Goal: Task Accomplishment & Management: Use online tool/utility

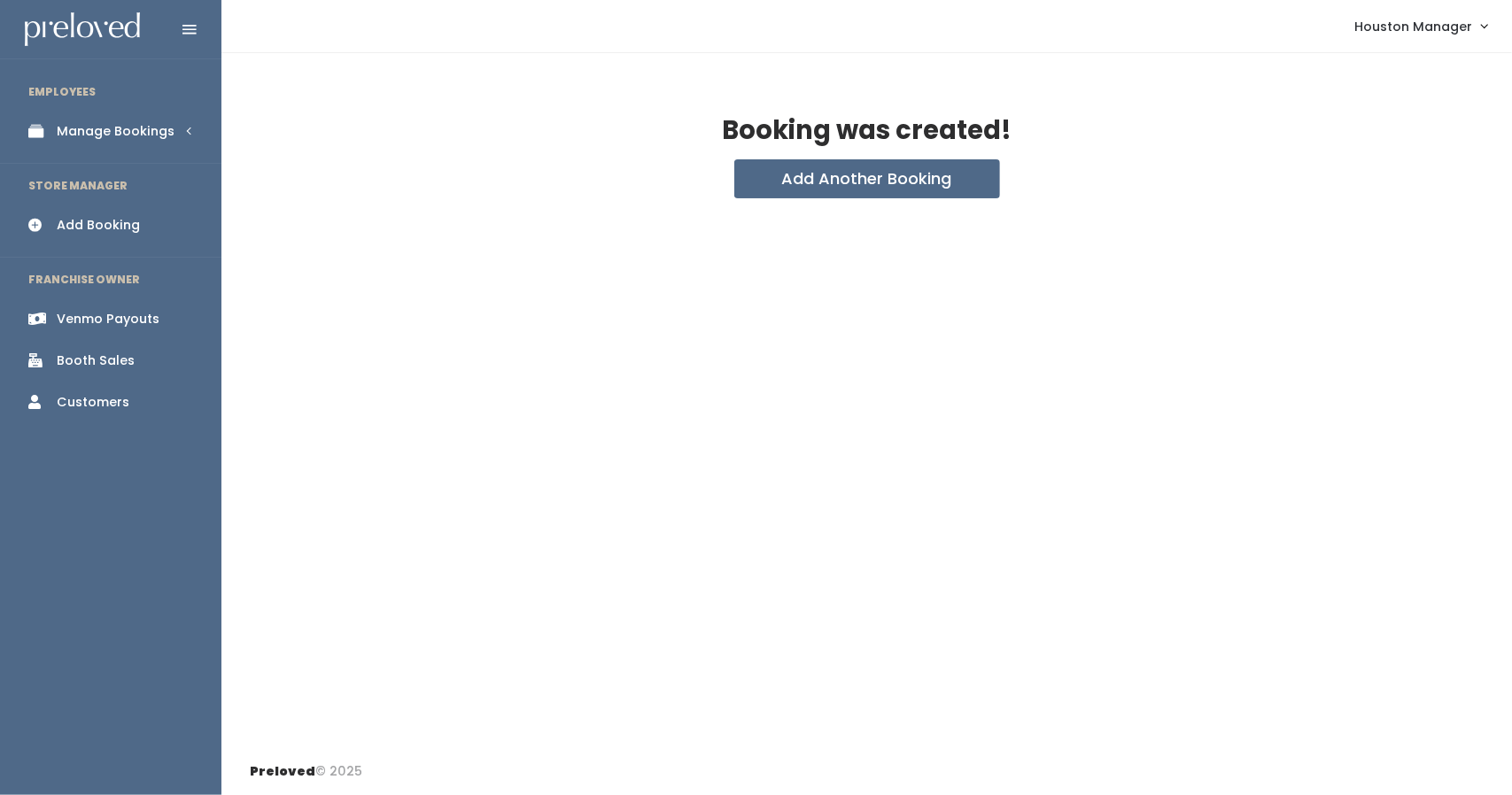
click at [129, 132] on div "Manage Bookings" at bounding box center [115, 131] width 118 height 19
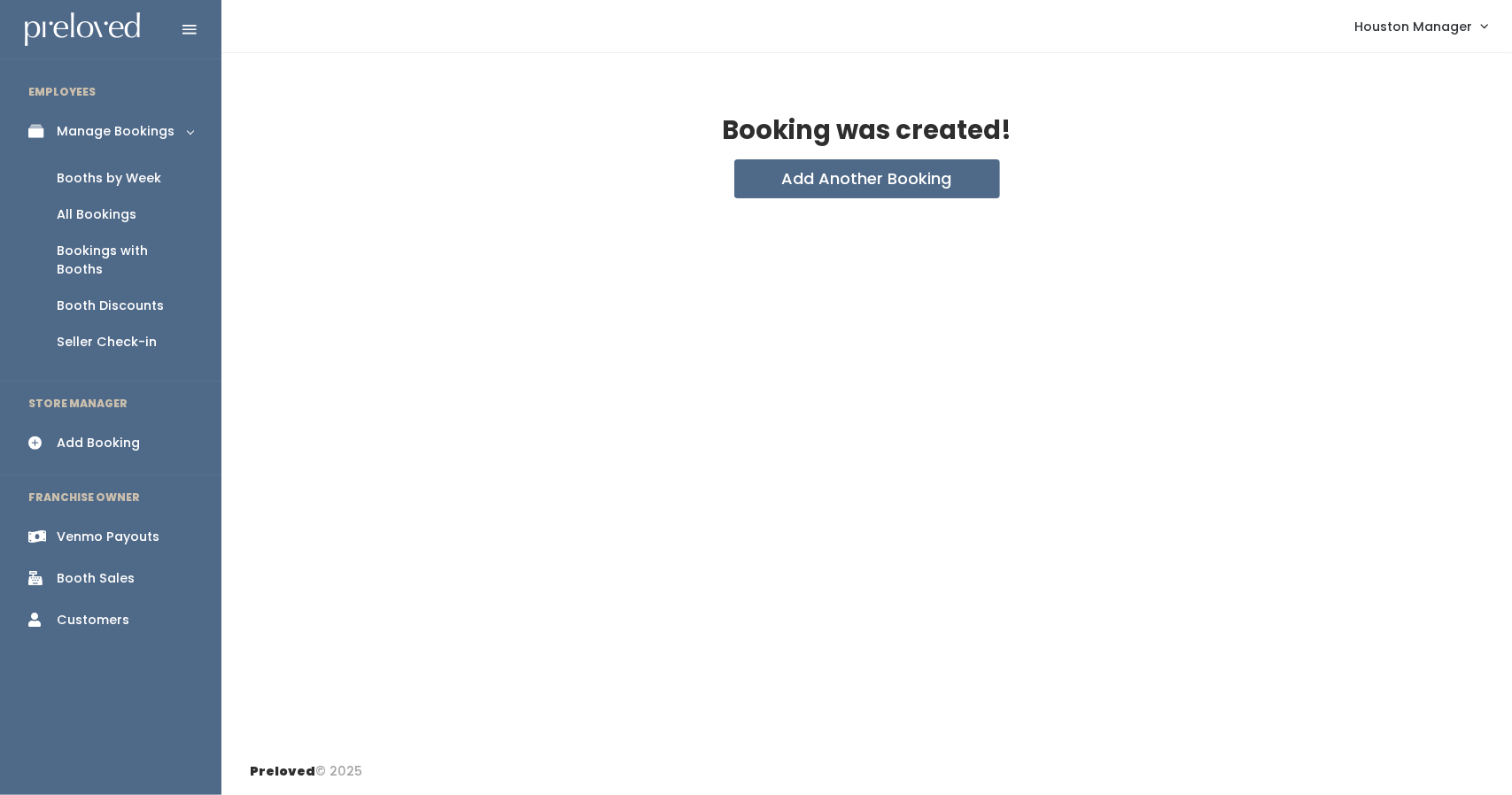
click at [106, 297] on div "Booth Discounts" at bounding box center [110, 306] width 107 height 19
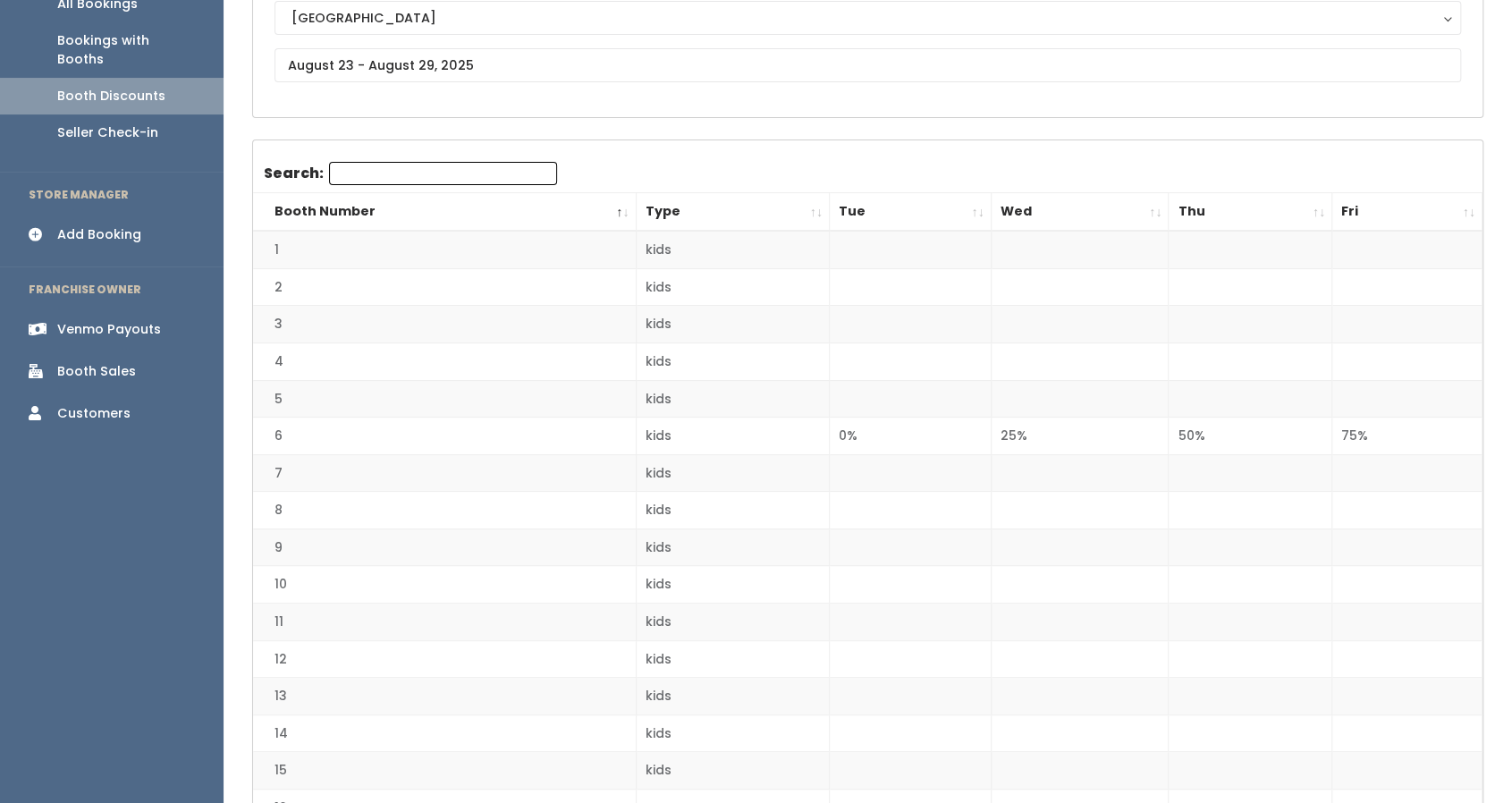
scroll to position [214, 0]
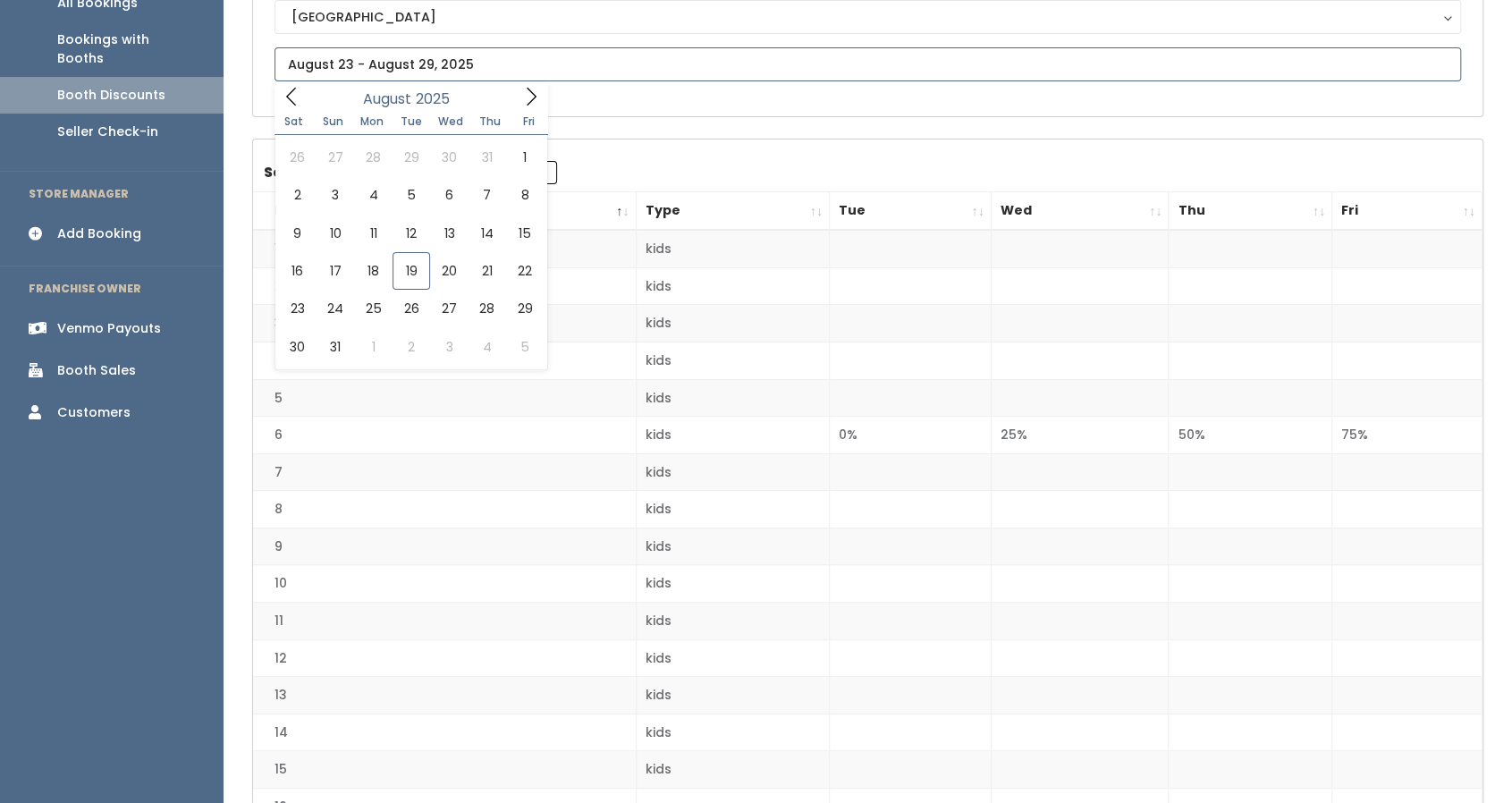
click at [391, 66] on input "text" at bounding box center [867, 64] width 1187 height 34
type input "August 16 to August 22"
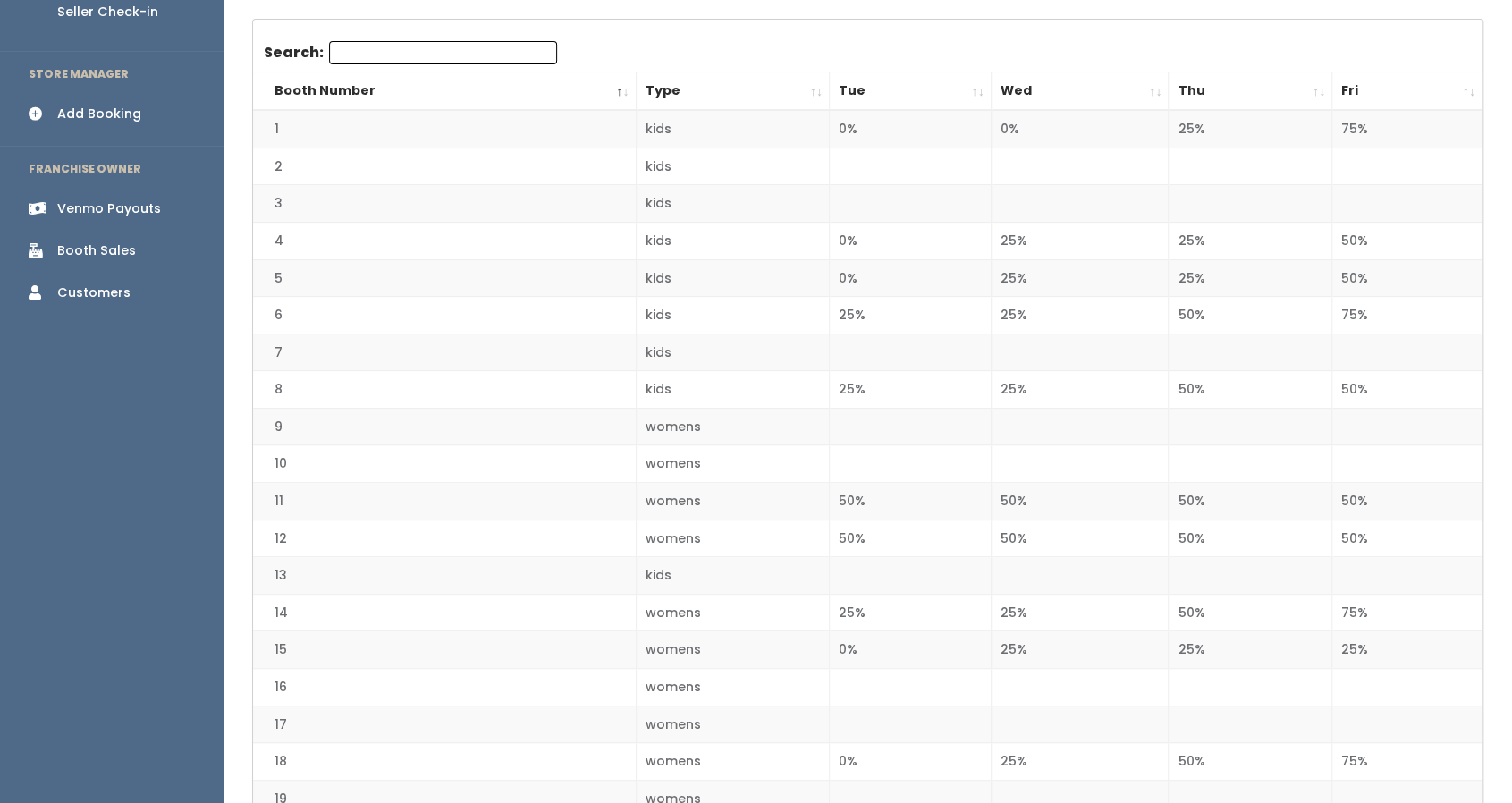
scroll to position [332, 0]
